Goal: Task Accomplishment & Management: Use online tool/utility

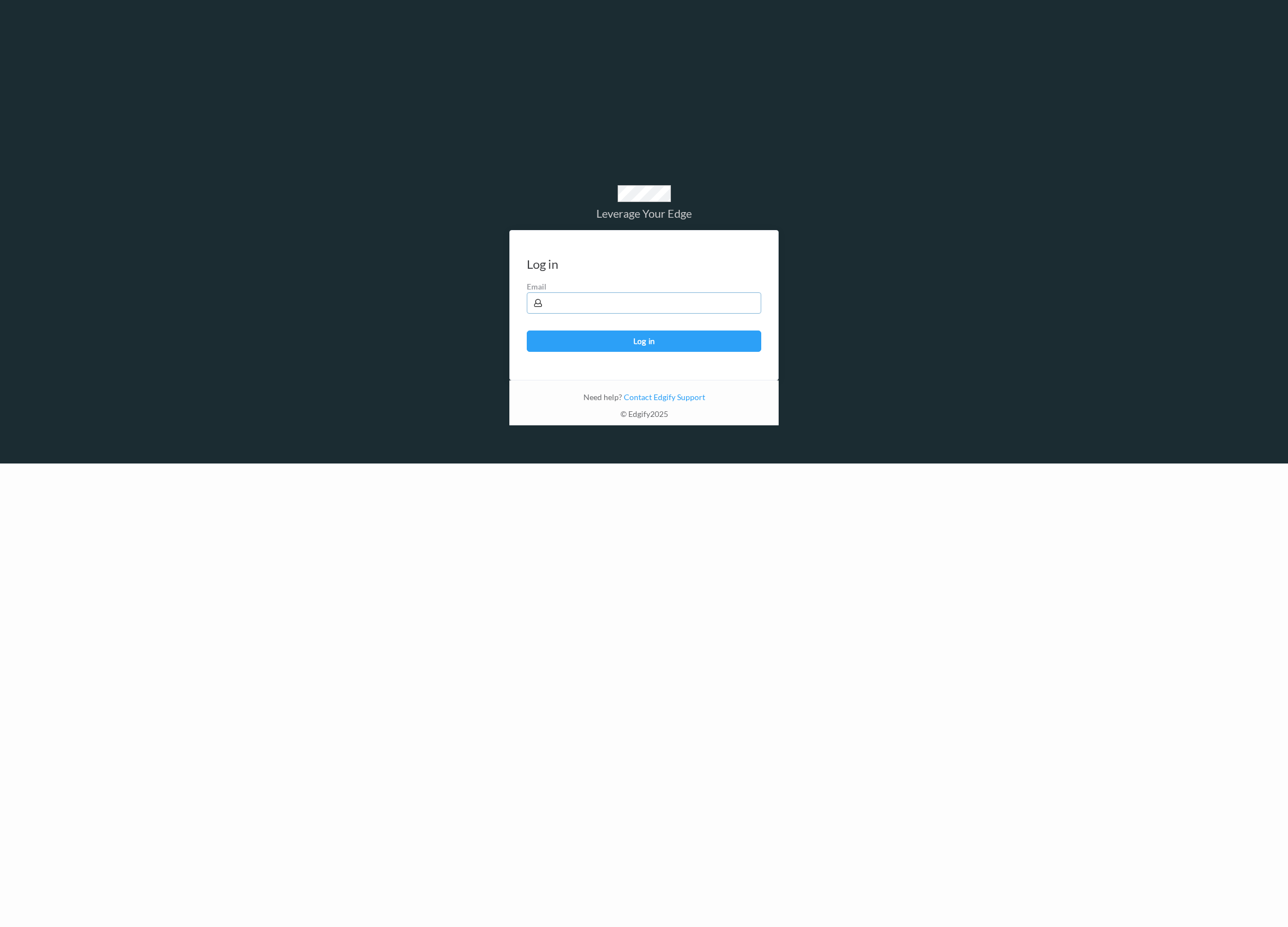
click at [710, 313] on input "text" at bounding box center [644, 303] width 235 height 21
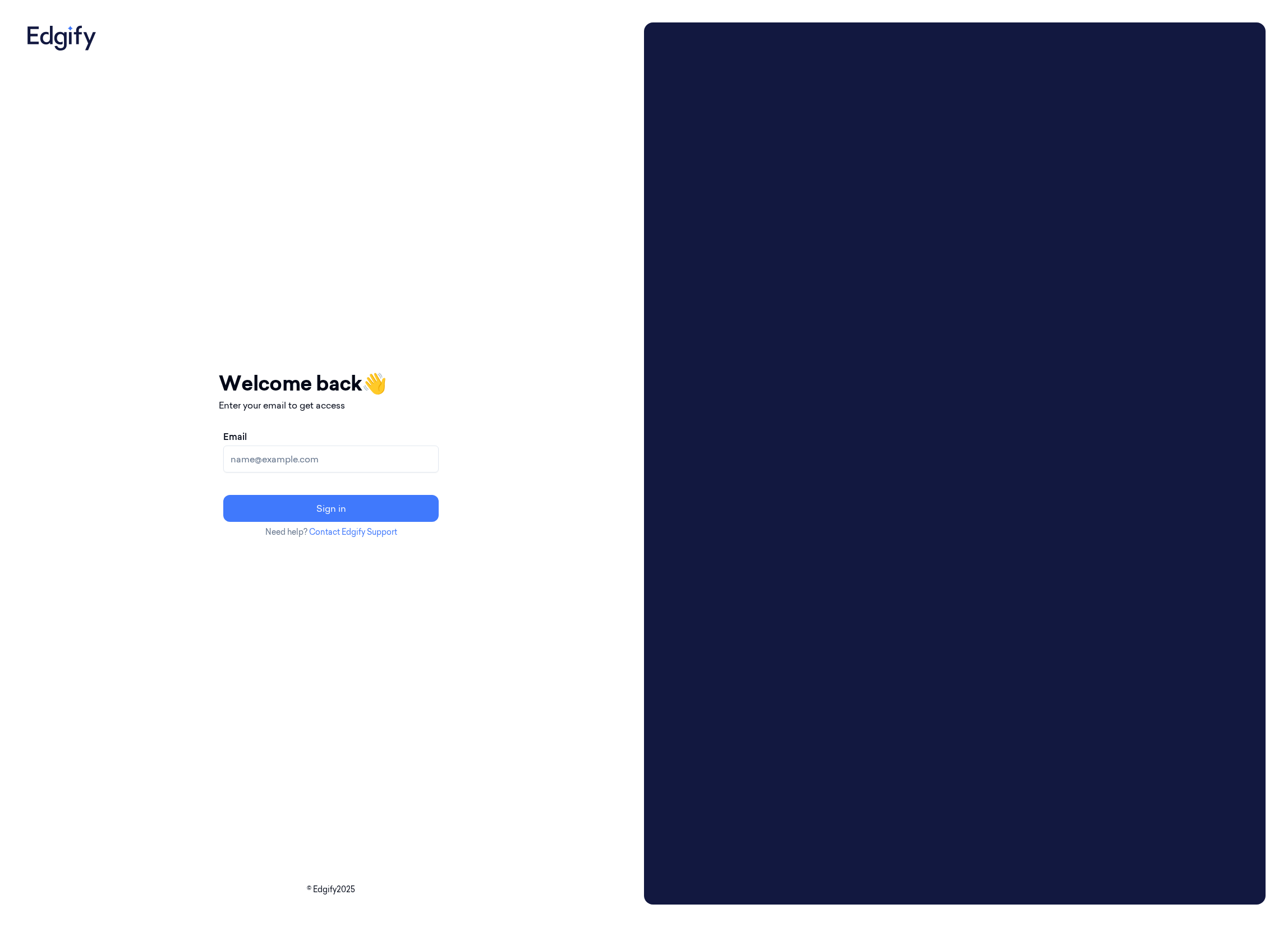
click at [344, 455] on input "Email" at bounding box center [331, 459] width 215 height 27
type input "[EMAIL_ADDRESS]"
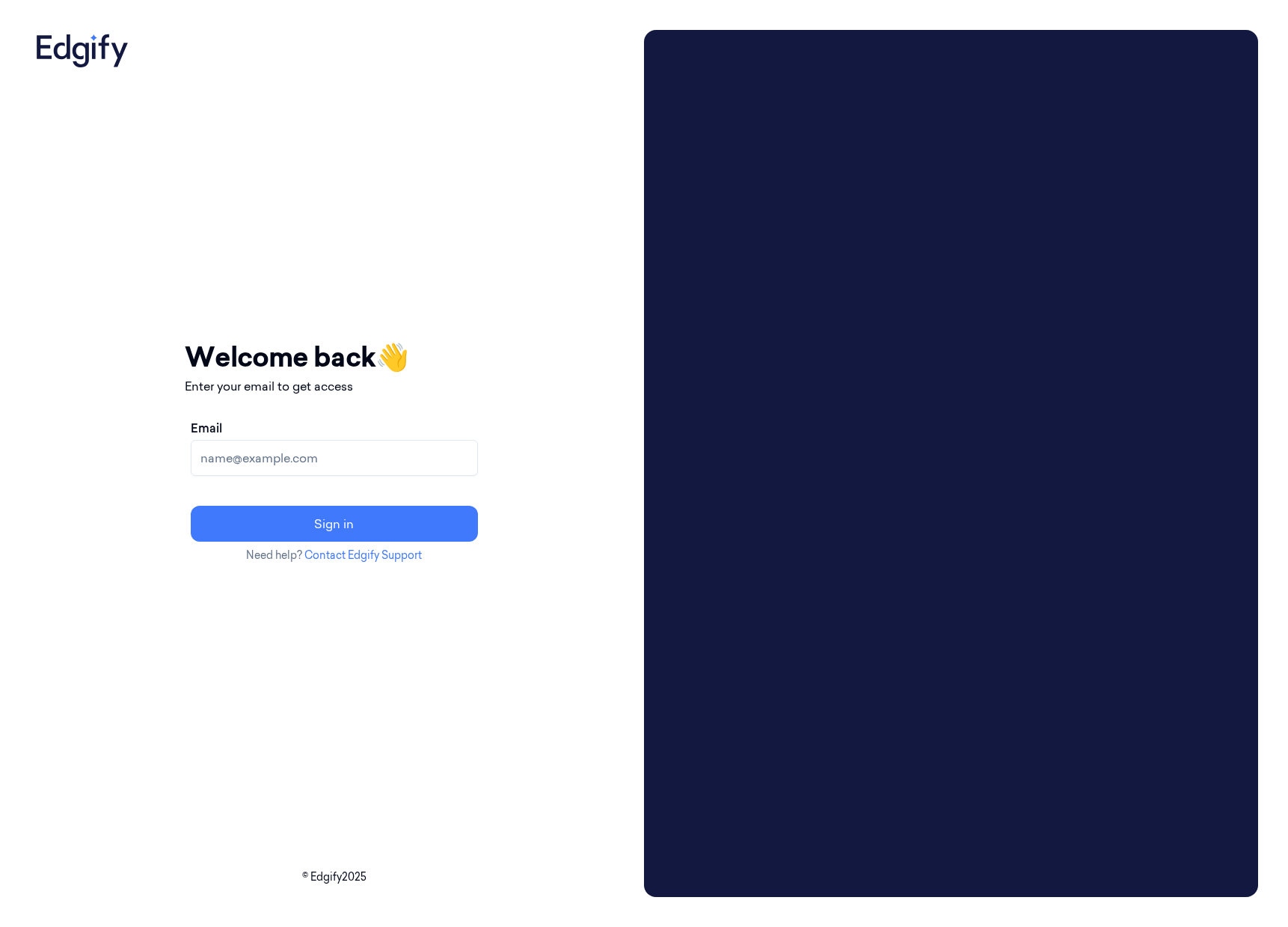
click at [410, 442] on input "Email" at bounding box center [334, 458] width 287 height 36
type input "batelb@edgify.ai"
click at [325, 525] on button "Sign in" at bounding box center [334, 524] width 287 height 36
